Goal: Find specific page/section: Find specific page/section

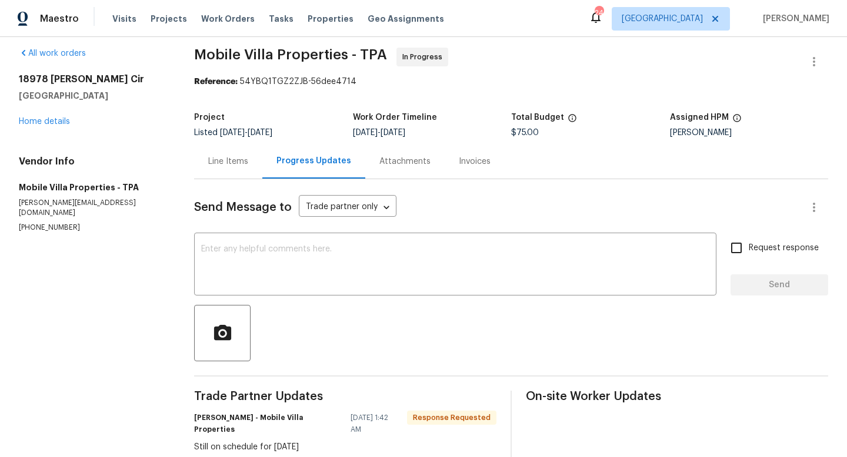
scroll to position [3, 0]
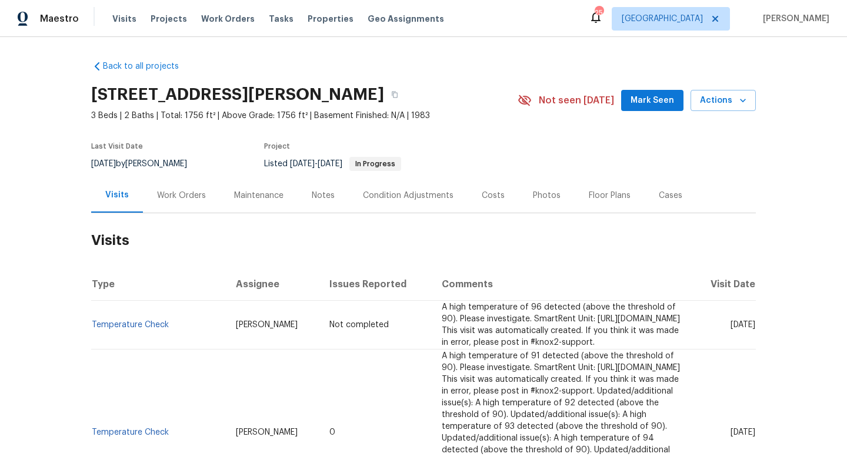
click at [187, 192] on div "Work Orders" at bounding box center [181, 196] width 49 height 12
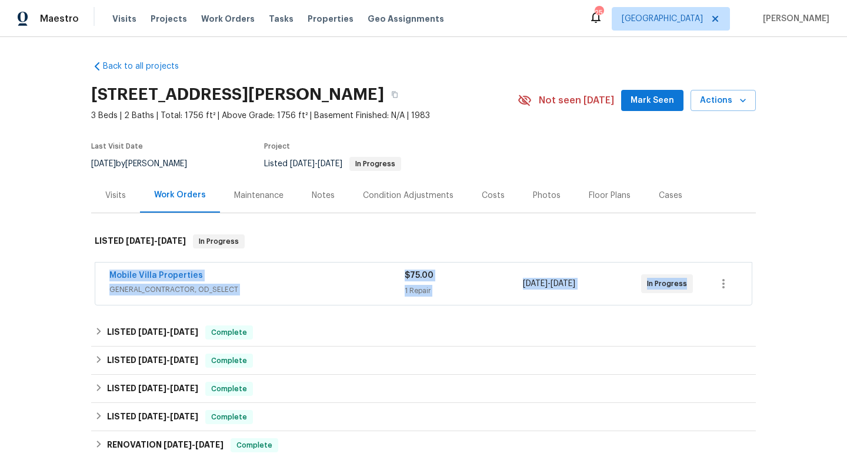
drag, startPoint x: 93, startPoint y: 269, endPoint x: 699, endPoint y: 289, distance: 605.3
click at [701, 290] on div "Mobile Villa Properties GENERAL_CONTRACTOR, OD_SELECT $75.00 1 Repair [DATE] - …" at bounding box center [423, 284] width 664 height 49
copy div "Mobile Villa Properties GENERAL_CONTRACTOR, OD_SELECT $75.00 1 Repair [DATE] - …"
